Goal: Information Seeking & Learning: Learn about a topic

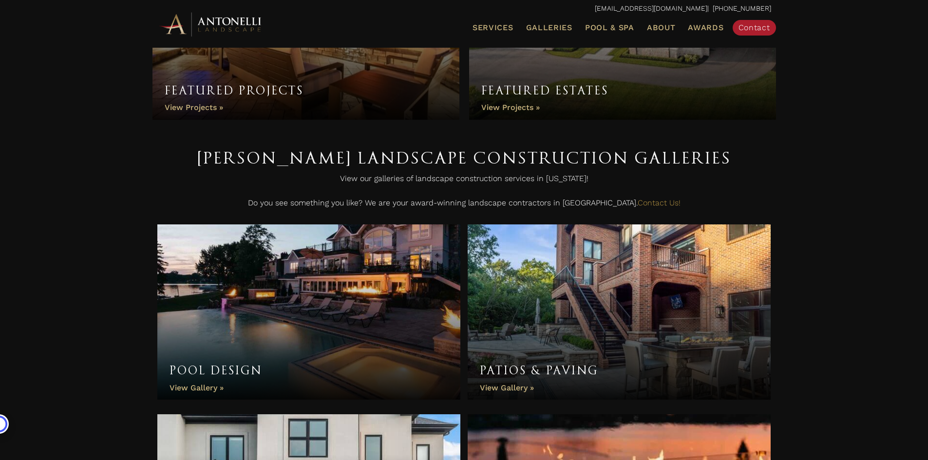
scroll to position [244, 0]
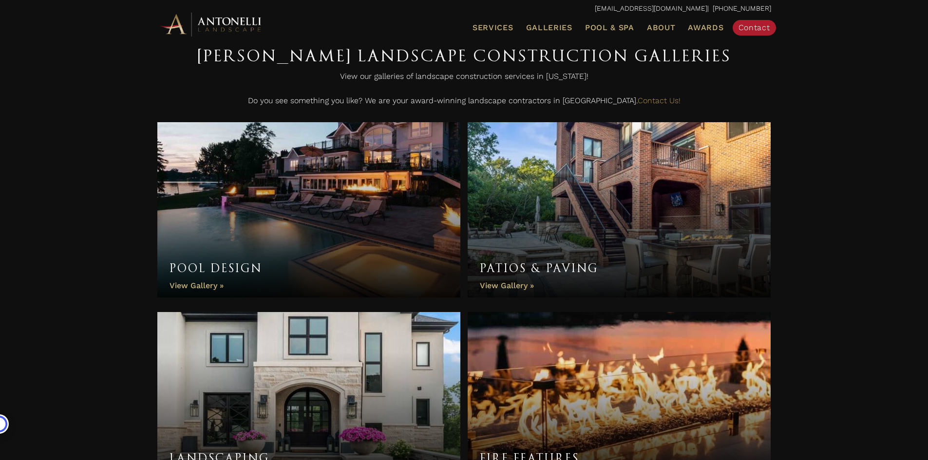
click at [274, 198] on link "Pool Design" at bounding box center [309, 209] width 304 height 175
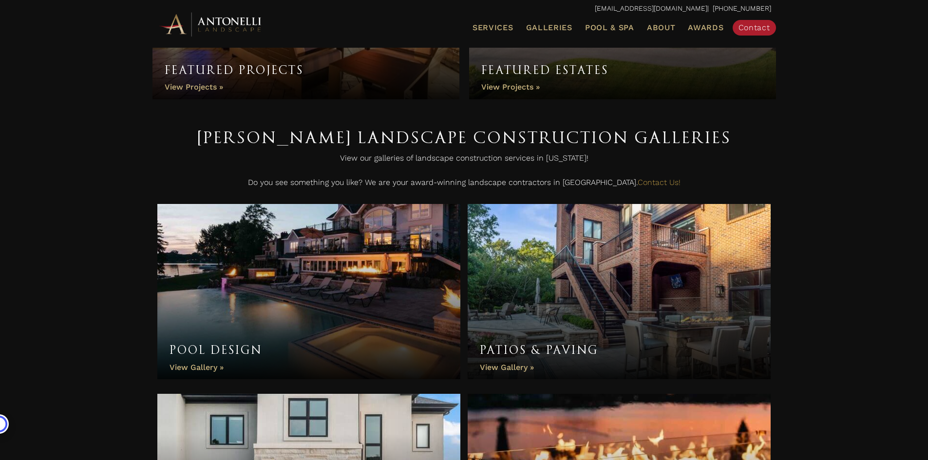
scroll to position [146, 0]
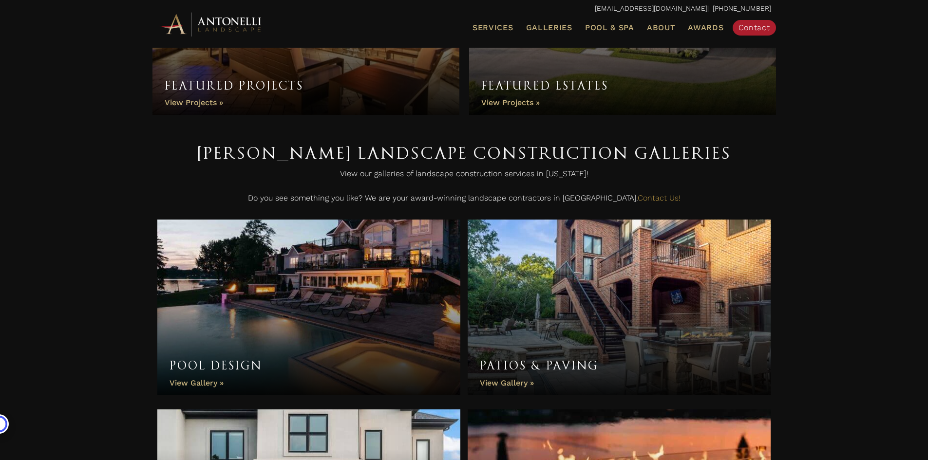
click at [339, 322] on link "Pool Design" at bounding box center [309, 307] width 304 height 175
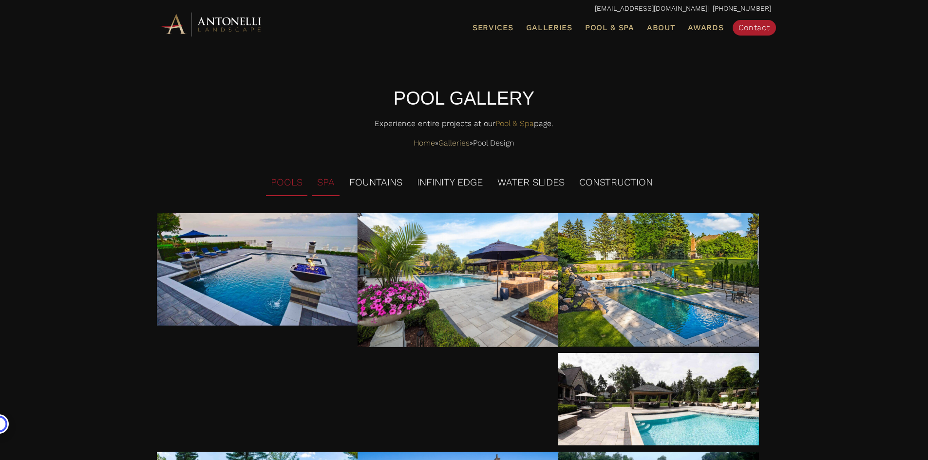
drag, startPoint x: 320, startPoint y: 185, endPoint x: 325, endPoint y: 186, distance: 5.4
click at [322, 185] on li "SPA" at bounding box center [325, 183] width 27 height 27
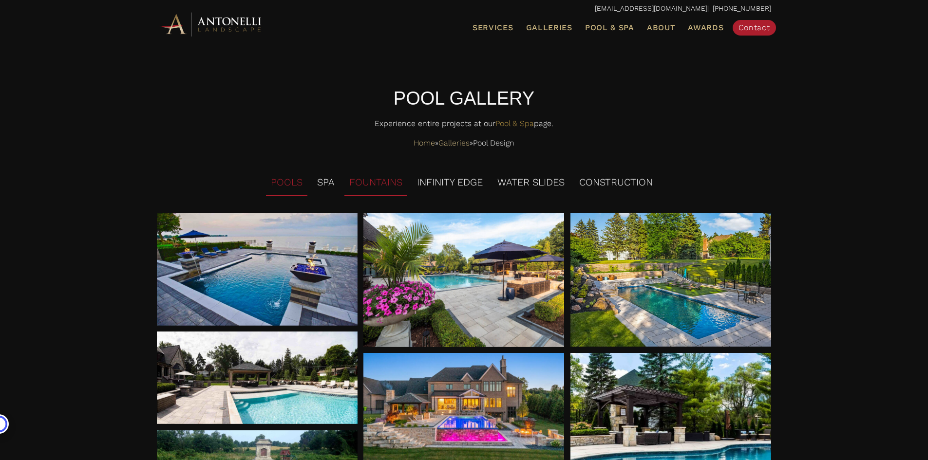
click at [357, 180] on li "FOUNTAINS" at bounding box center [375, 183] width 63 height 27
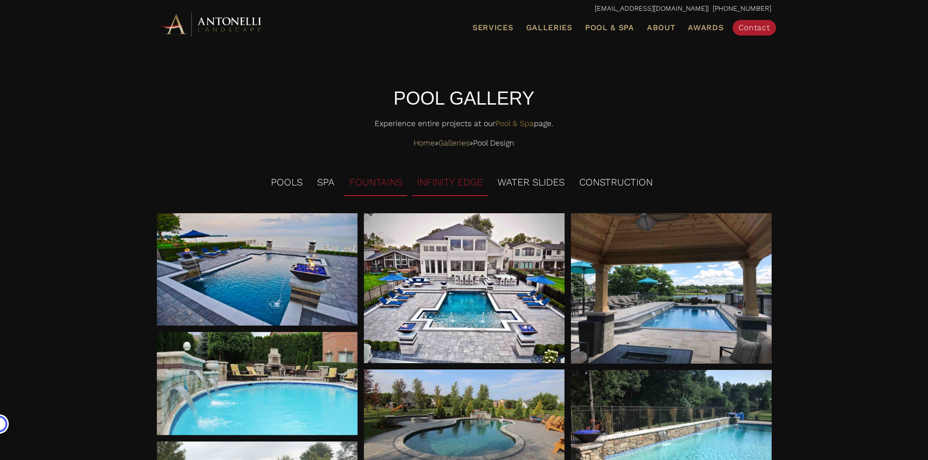
click at [438, 179] on li "INFINITY EDGE" at bounding box center [450, 183] width 76 height 27
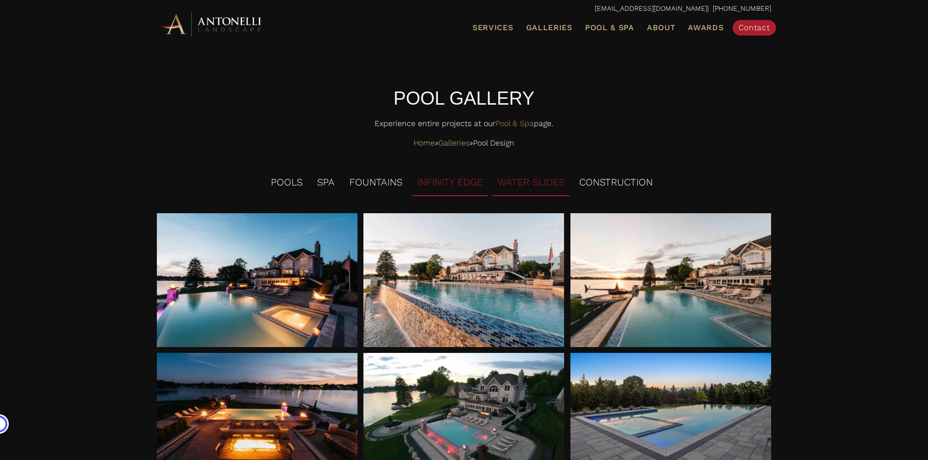
click at [537, 190] on li "WATER SLIDES" at bounding box center [531, 183] width 77 height 27
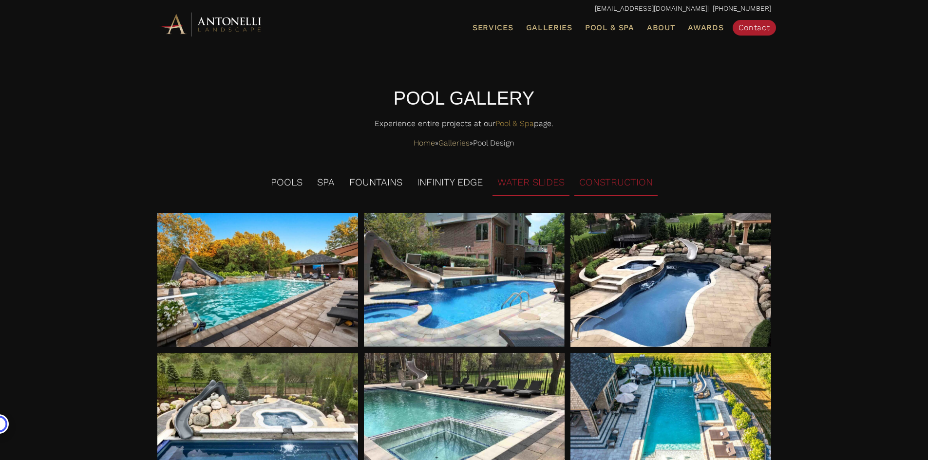
click at [602, 180] on li "CONSTRUCTION" at bounding box center [615, 183] width 83 height 27
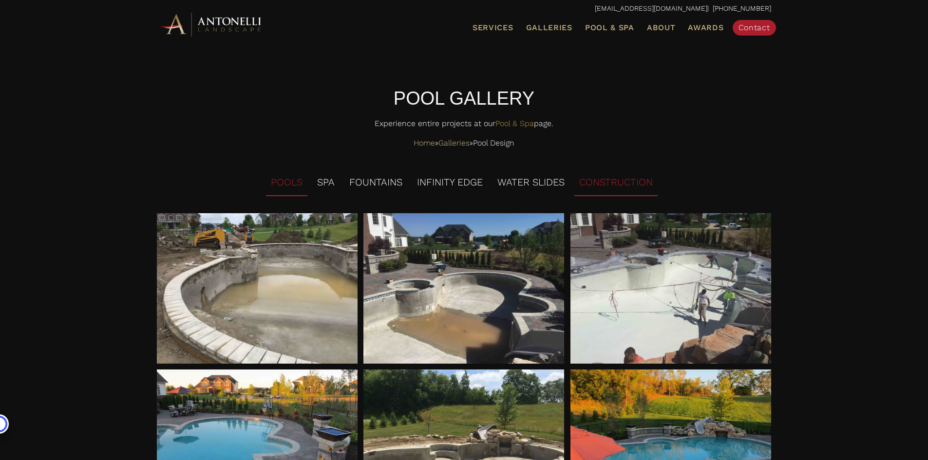
click at [278, 179] on li "POOLS" at bounding box center [286, 183] width 41 height 27
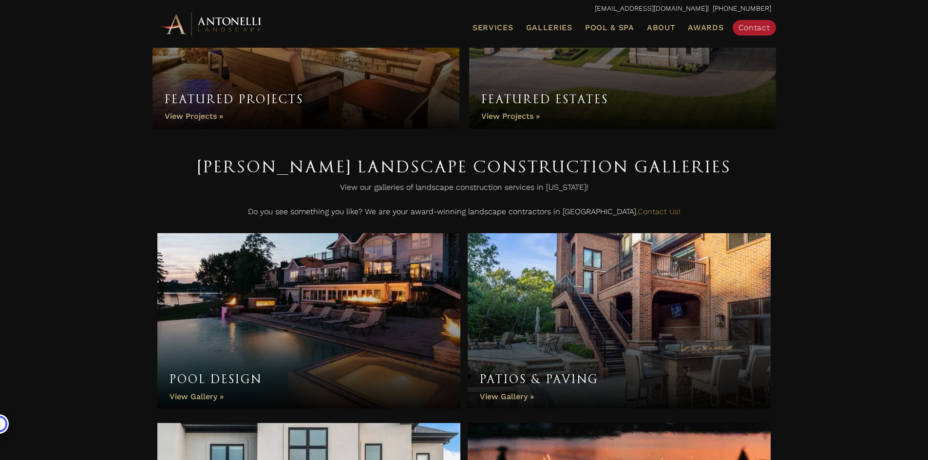
scroll to position [146, 0]
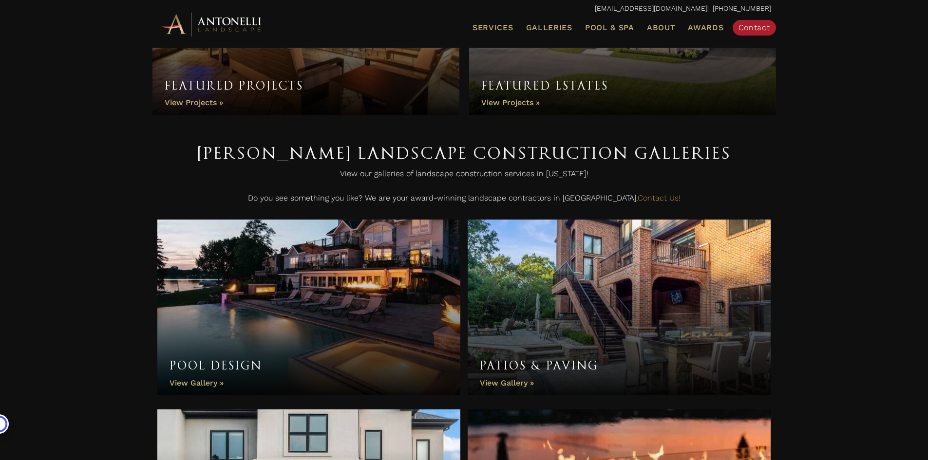
click at [507, 323] on link "Patios & Paving" at bounding box center [620, 307] width 304 height 175
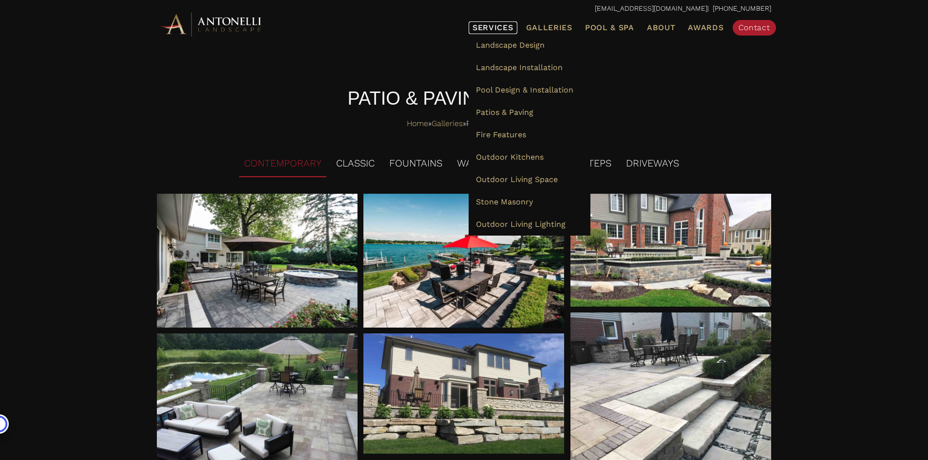
click at [484, 24] on span "Services" at bounding box center [493, 28] width 41 height 8
click at [493, 27] on span "Services" at bounding box center [493, 28] width 41 height 8
click at [501, 46] on span "Landscape Design" at bounding box center [510, 44] width 69 height 9
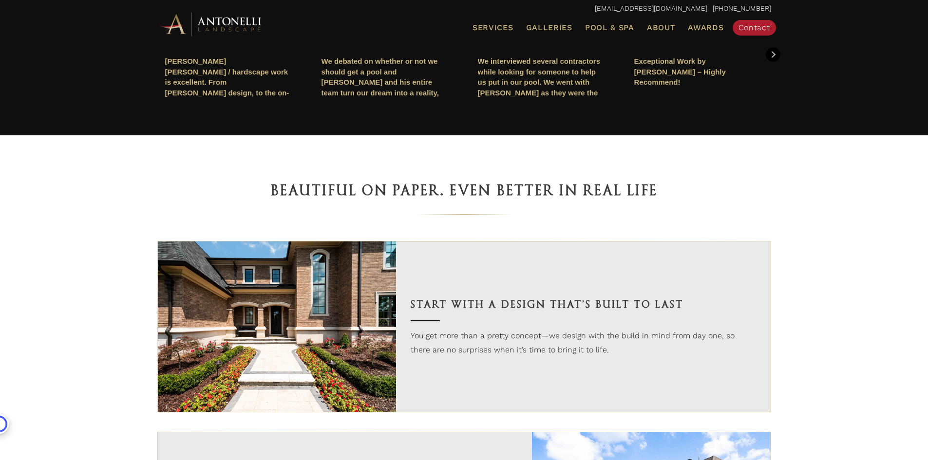
scroll to position [536, 0]
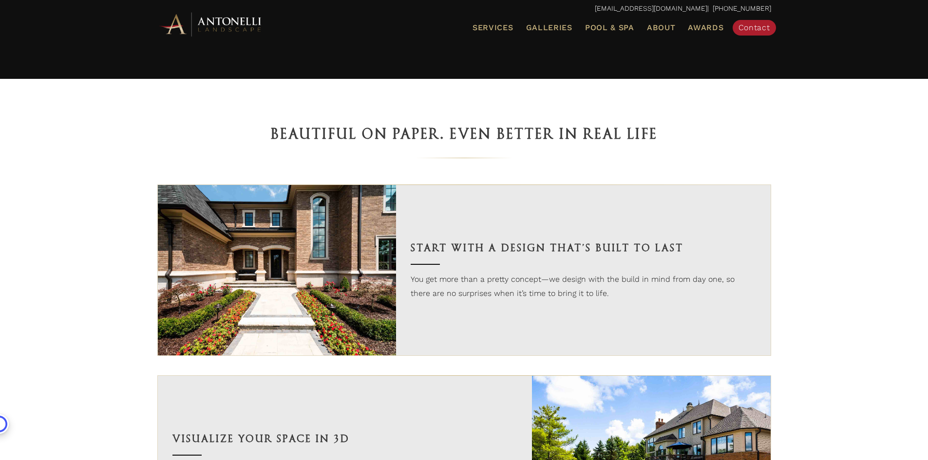
click at [443, 245] on h3 "Start With a Design That’s Built to Last" at bounding box center [583, 248] width 345 height 17
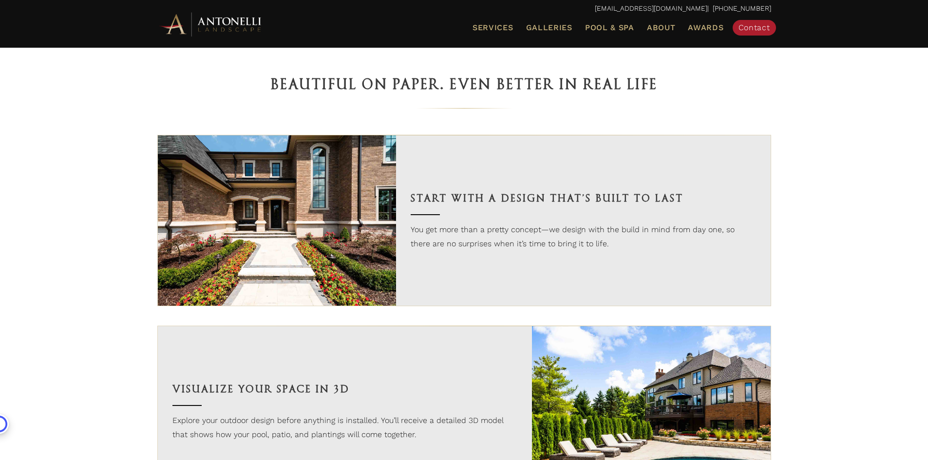
scroll to position [585, 0]
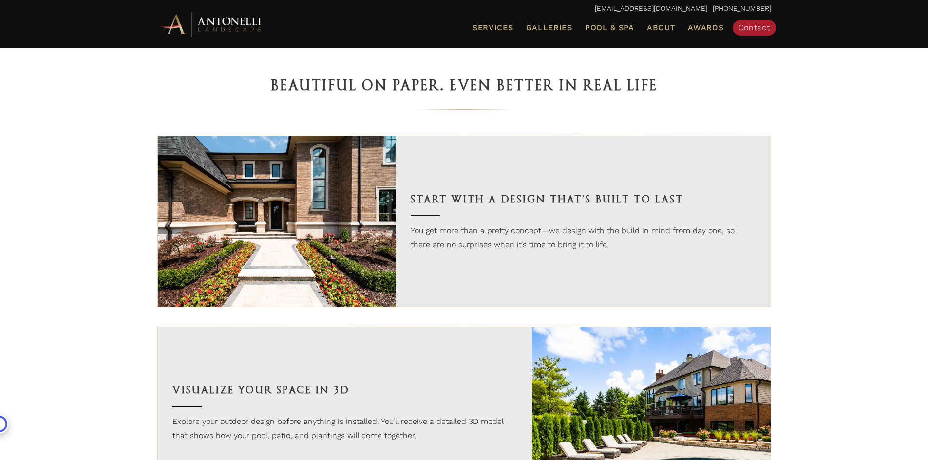
click at [404, 189] on div "Start With a Design That’s Built to Last You get more than a pretty concept—we …" at bounding box center [583, 221] width 375 height 171
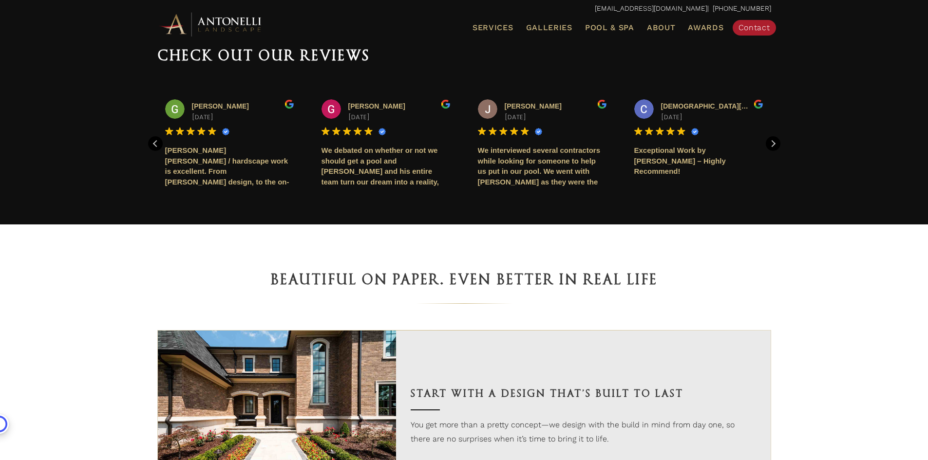
scroll to position [390, 0]
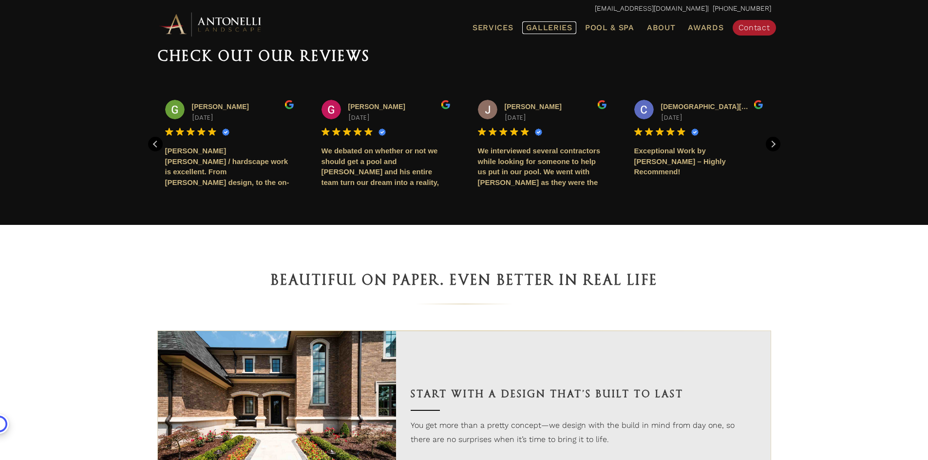
click at [548, 29] on span "Galleries" at bounding box center [549, 27] width 46 height 9
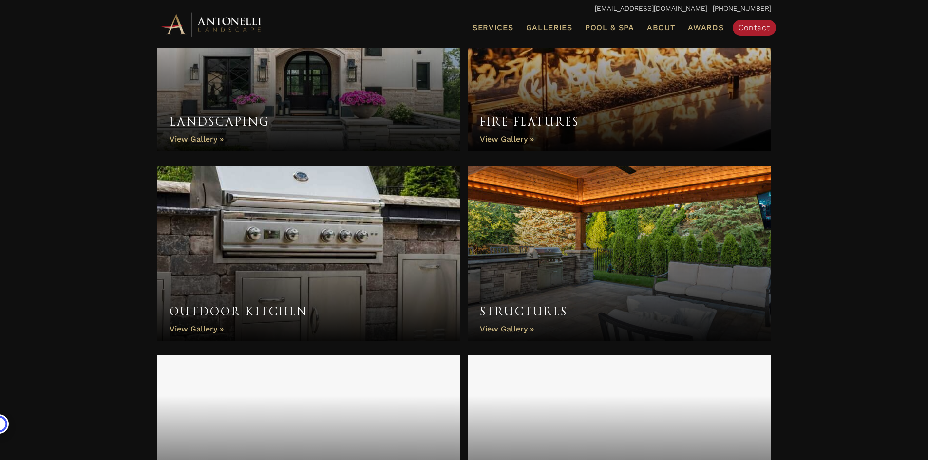
scroll to position [682, 0]
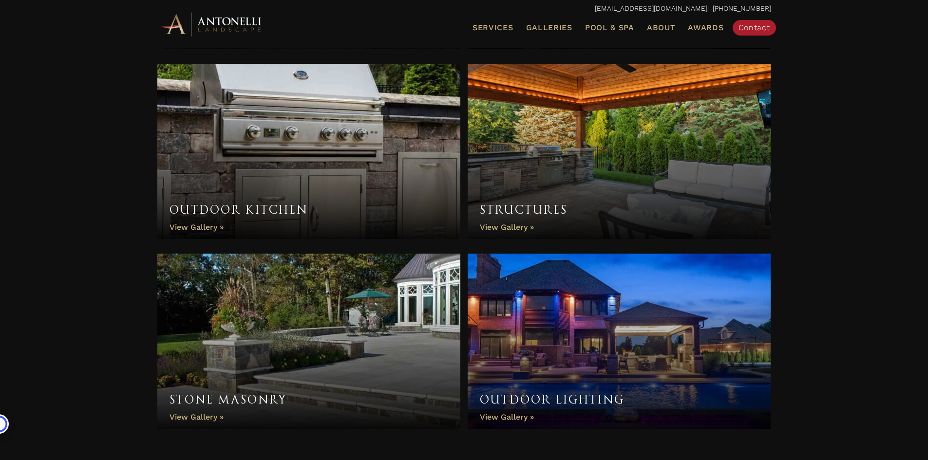
click at [195, 228] on link "Outdoor Kitchen" at bounding box center [309, 151] width 304 height 175
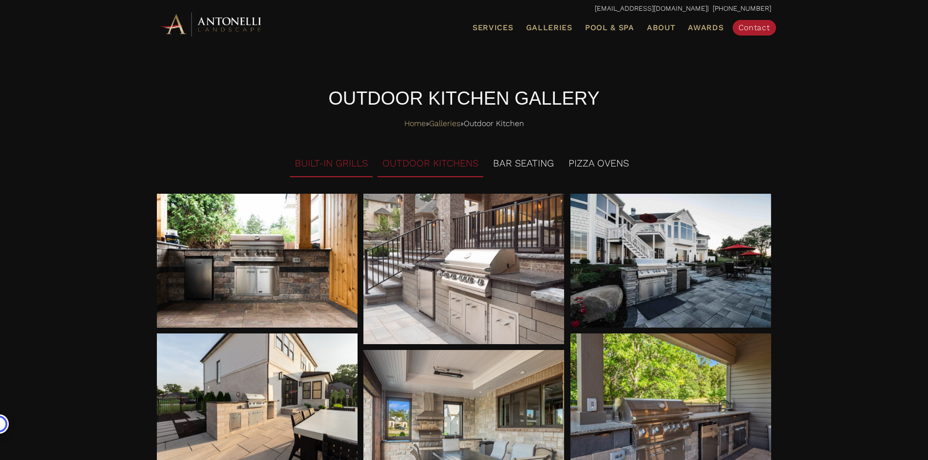
click at [435, 164] on li "OUTDOOR KITCHENS" at bounding box center [431, 164] width 106 height 27
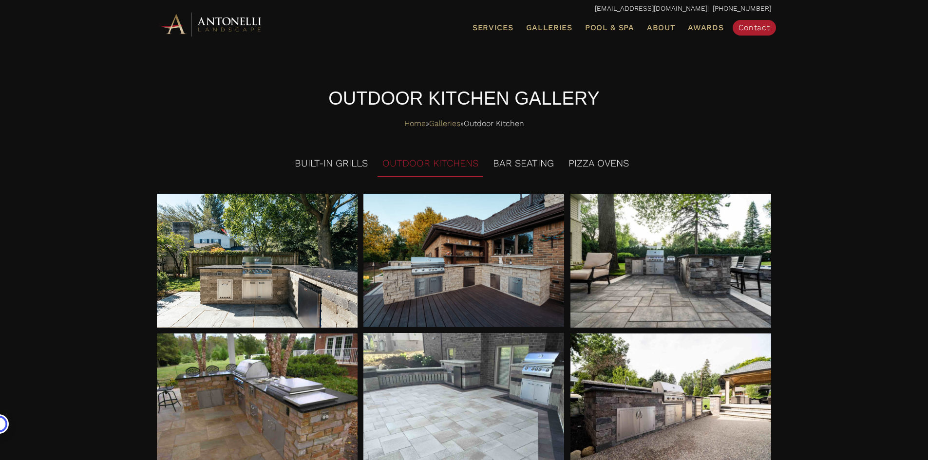
click at [536, 20] on ul "Services Landscape Design Landscape Installation Pool Design & Installation Pat…" at bounding box center [562, 28] width 431 height 20
click at [541, 24] on span "Galleries" at bounding box center [549, 27] width 46 height 9
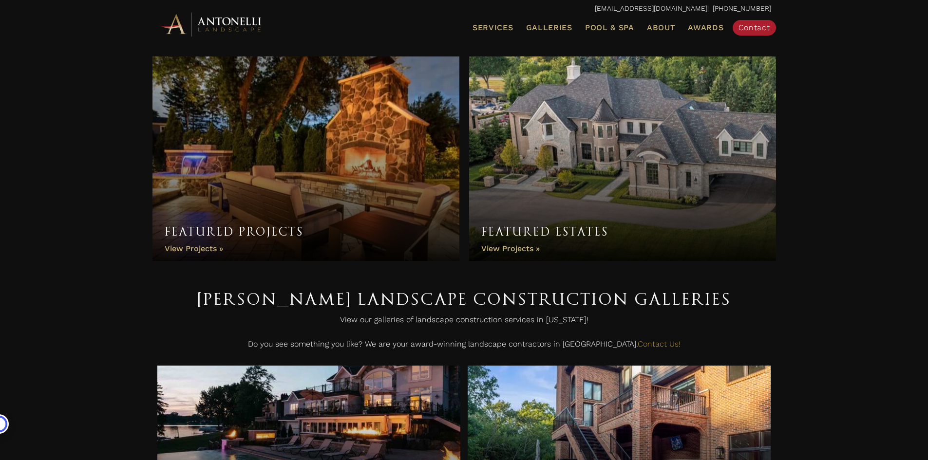
click at [664, 150] on link "Featured Estates" at bounding box center [622, 159] width 307 height 205
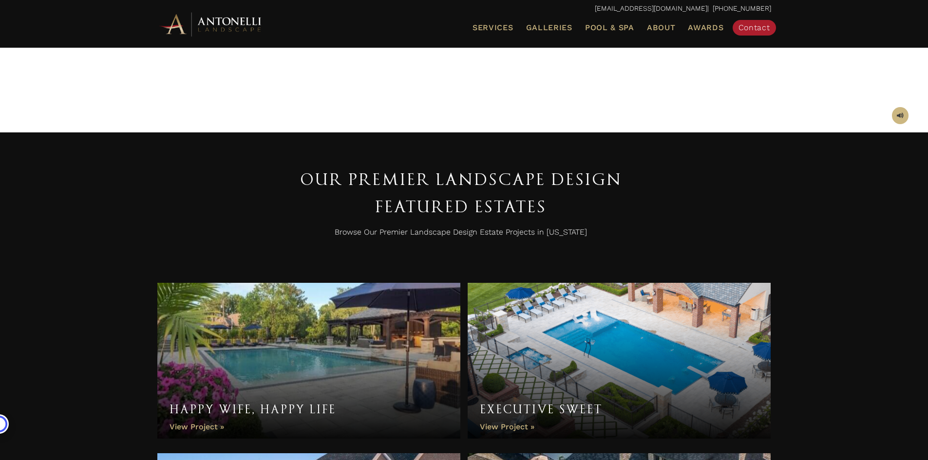
scroll to position [195, 0]
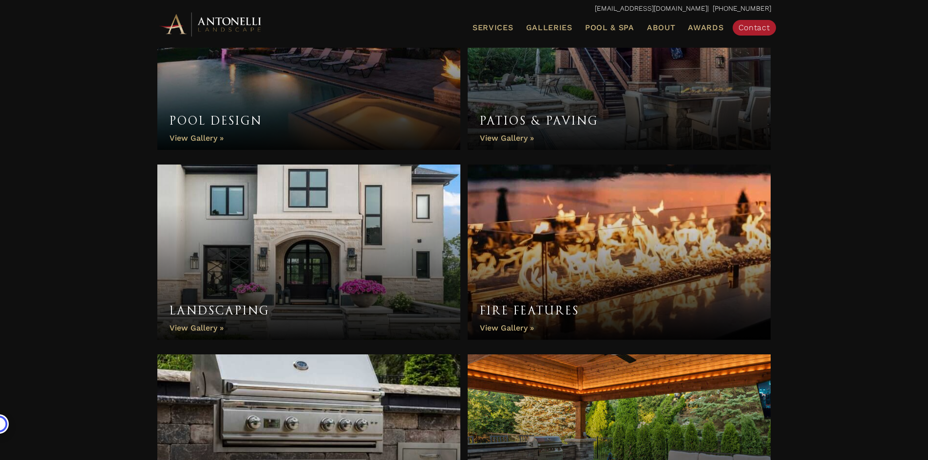
scroll to position [392, 0]
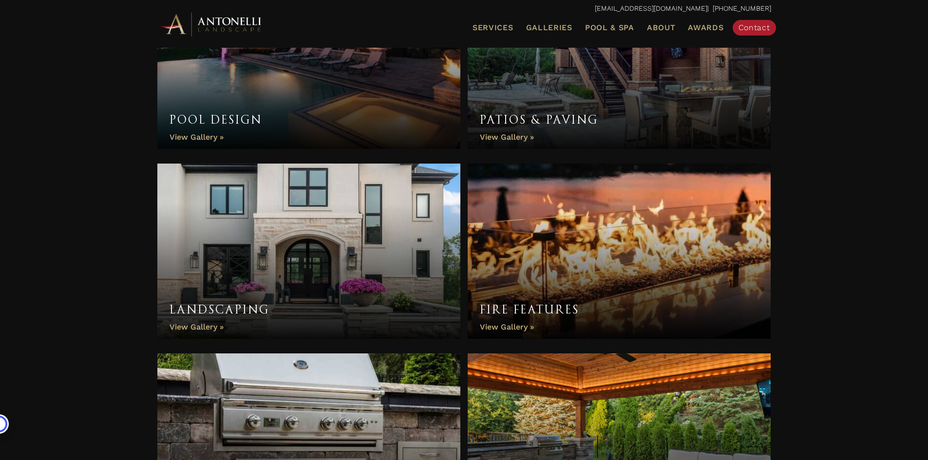
click at [551, 116] on link "Patios & Paving" at bounding box center [620, 61] width 304 height 175
click at [213, 308] on link "Landscaping" at bounding box center [309, 251] width 304 height 175
click at [511, 326] on link "Fire Features" at bounding box center [620, 251] width 304 height 175
click at [511, 306] on link "Fire Features" at bounding box center [620, 251] width 304 height 175
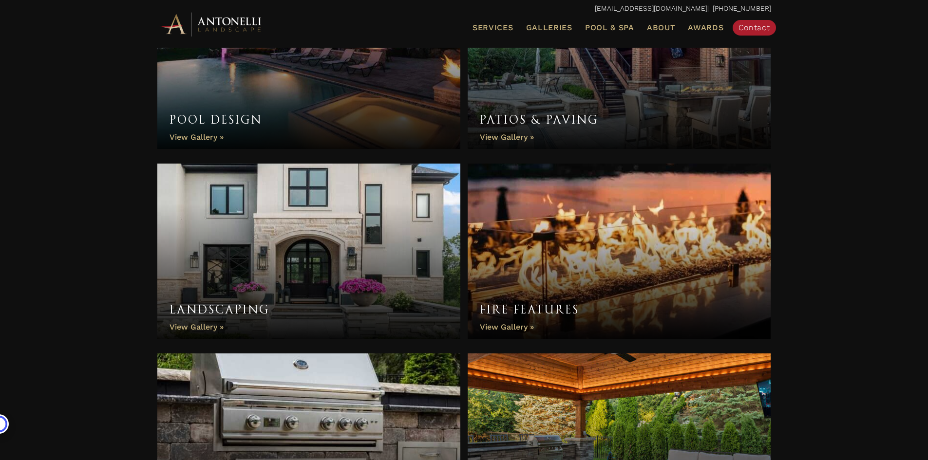
click at [534, 121] on link "Patios & Paving" at bounding box center [620, 61] width 304 height 175
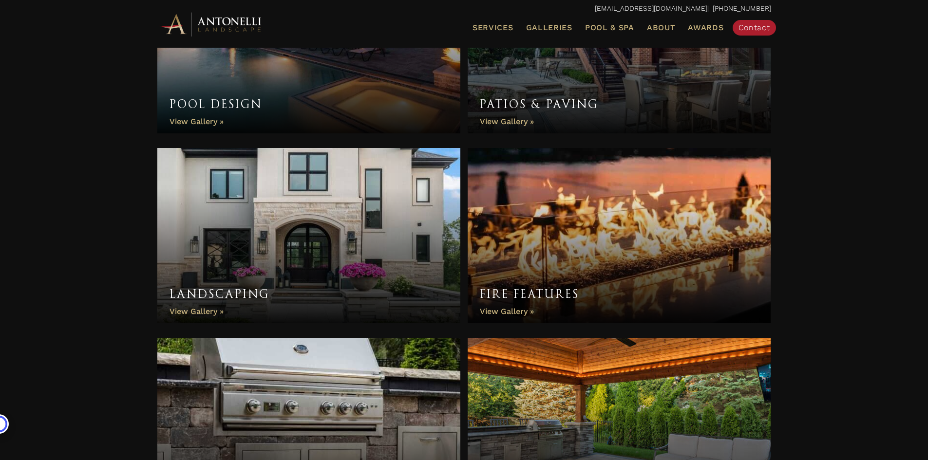
scroll to position [343, 0]
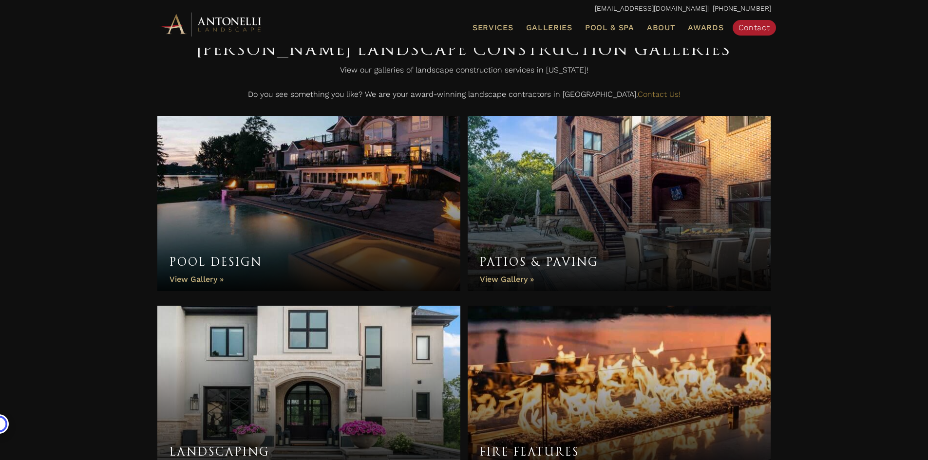
scroll to position [246, 0]
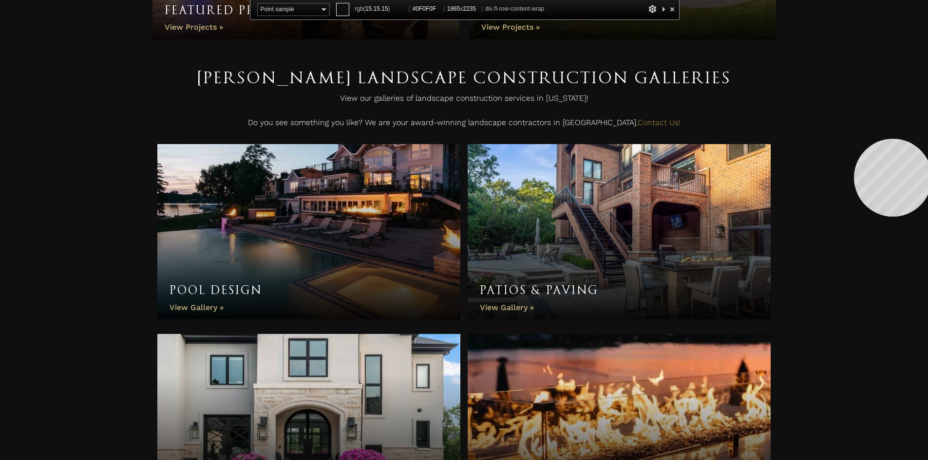
click at [854, 139] on div "Featured Projects Featured Projects View Projects » Featured Estates Featured E…" at bounding box center [464, 384] width 928 height 1118
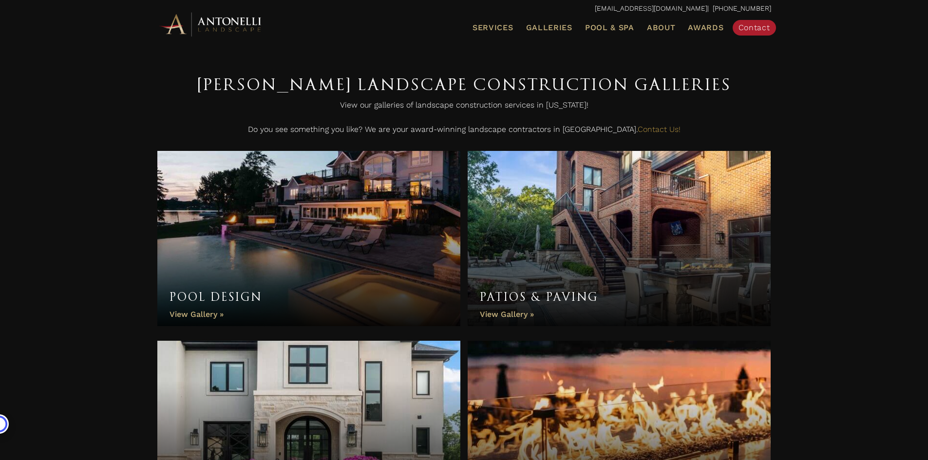
scroll to position [195, 0]
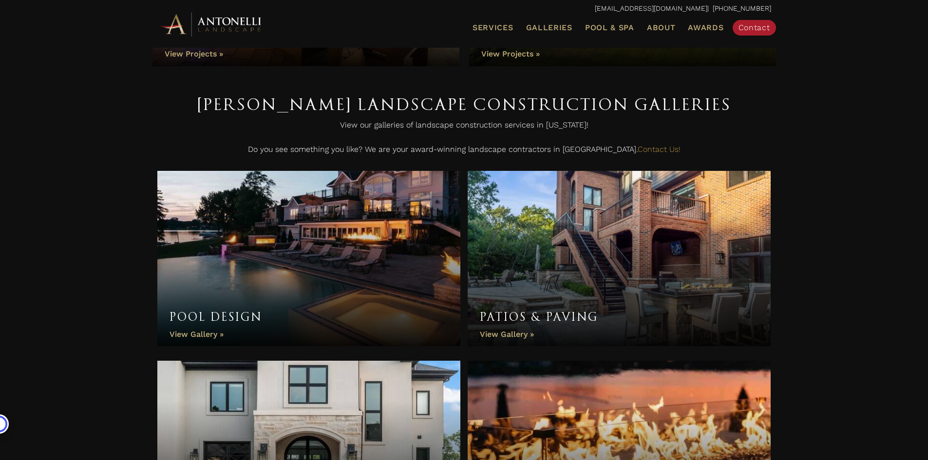
click at [202, 326] on link "Pool Design" at bounding box center [309, 258] width 304 height 175
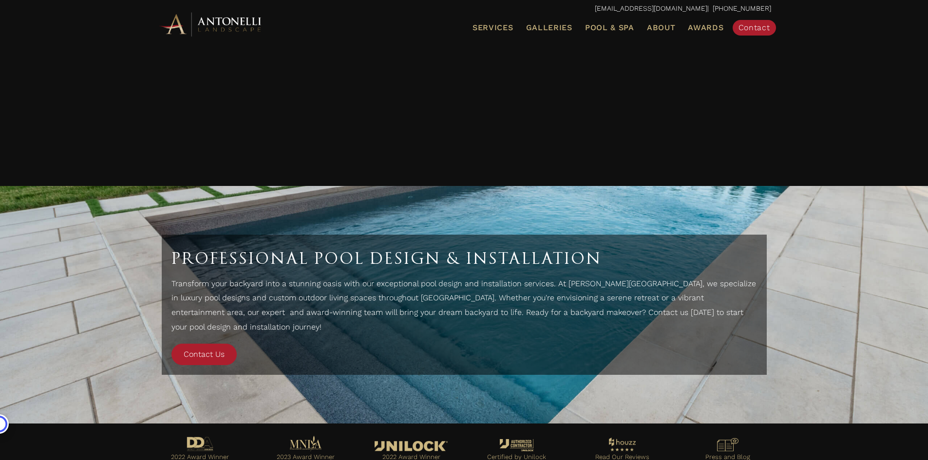
scroll to position [4170, 0]
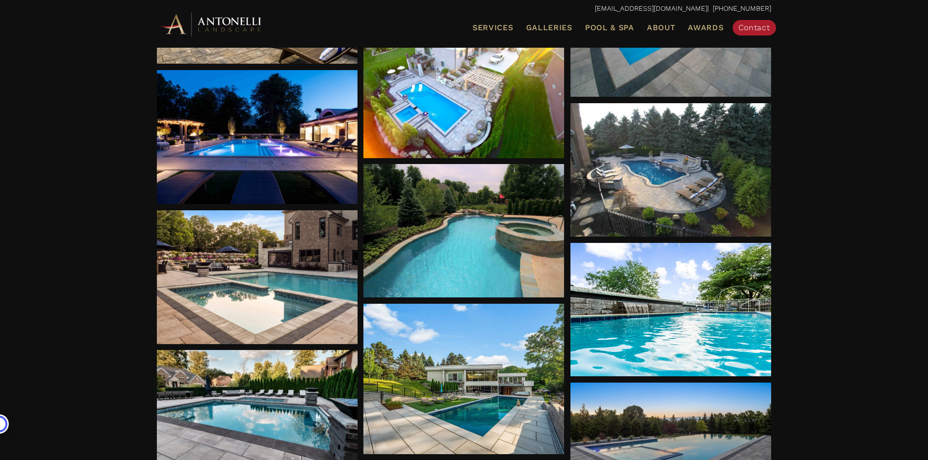
drag, startPoint x: 851, startPoint y: 364, endPoint x: 833, endPoint y: 87, distance: 278.3
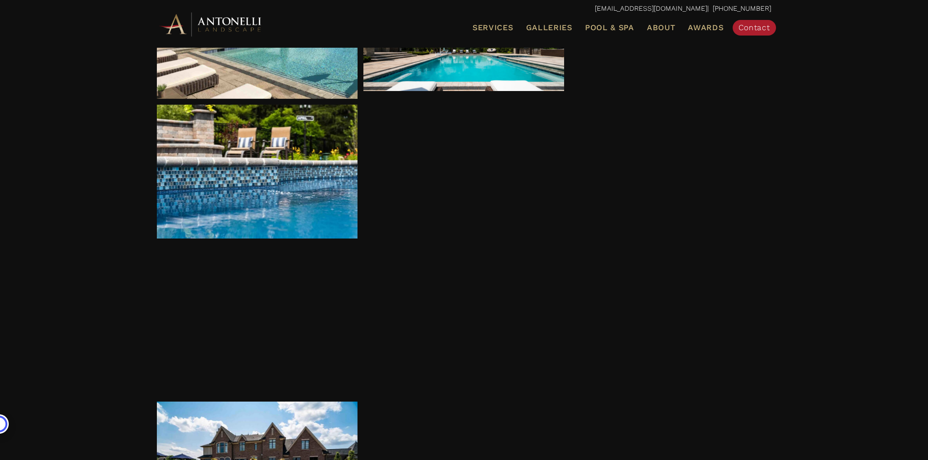
scroll to position [0, 0]
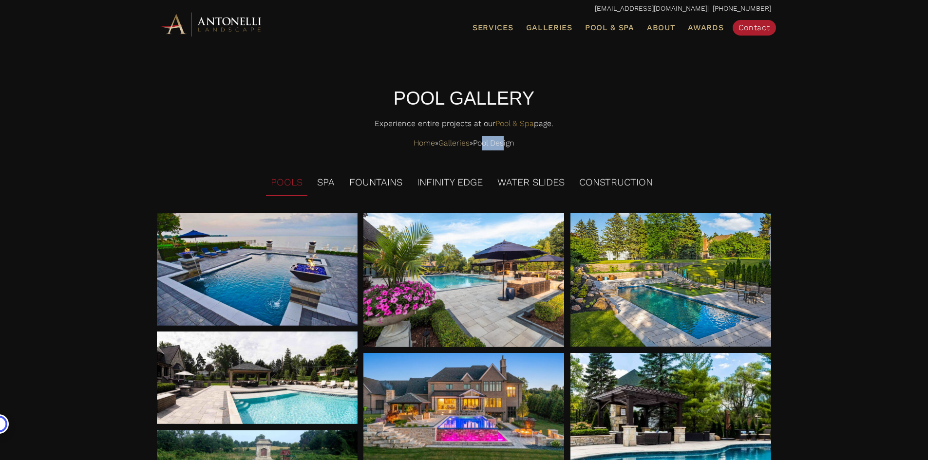
drag, startPoint x: 510, startPoint y: 145, endPoint x: 488, endPoint y: 148, distance: 22.1
click at [488, 148] on span "Pool Design" at bounding box center [493, 143] width 41 height 15
click at [487, 147] on span "Pool Design" at bounding box center [493, 143] width 41 height 15
click at [538, 180] on li "WATER SLIDES" at bounding box center [531, 183] width 77 height 27
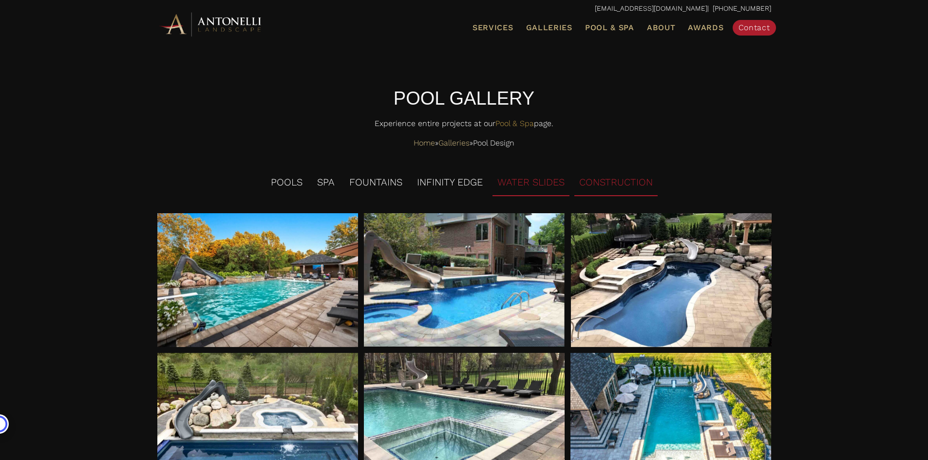
click at [609, 177] on li "CONSTRUCTION" at bounding box center [615, 183] width 83 height 27
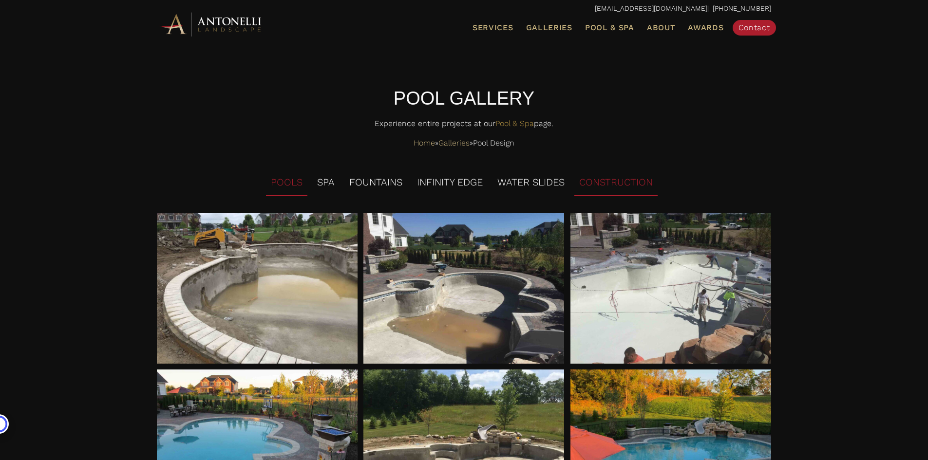
click at [286, 183] on li "POOLS" at bounding box center [286, 183] width 41 height 27
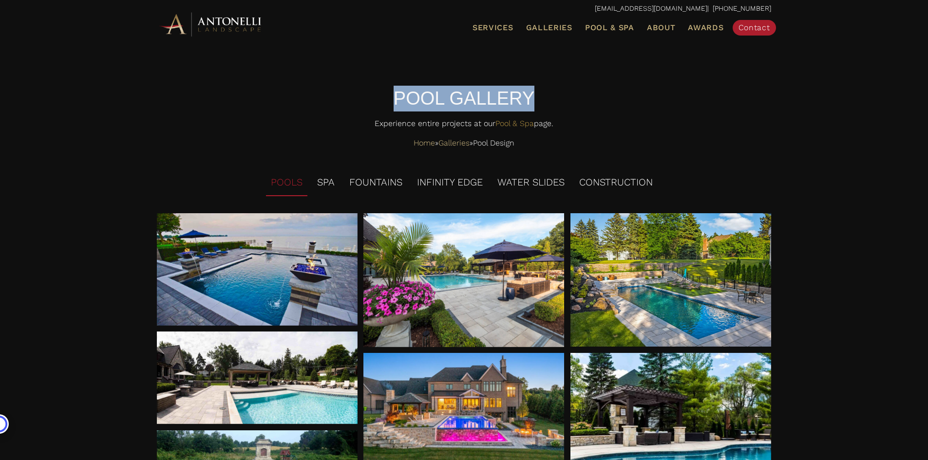
drag, startPoint x: 415, startPoint y: 105, endPoint x: 545, endPoint y: 103, distance: 129.6
click at [545, 103] on h5 "POOL GALLERY" at bounding box center [464, 99] width 614 height 26
copy h5 "POOL GALLERY"
